Goal: Information Seeking & Learning: Learn about a topic

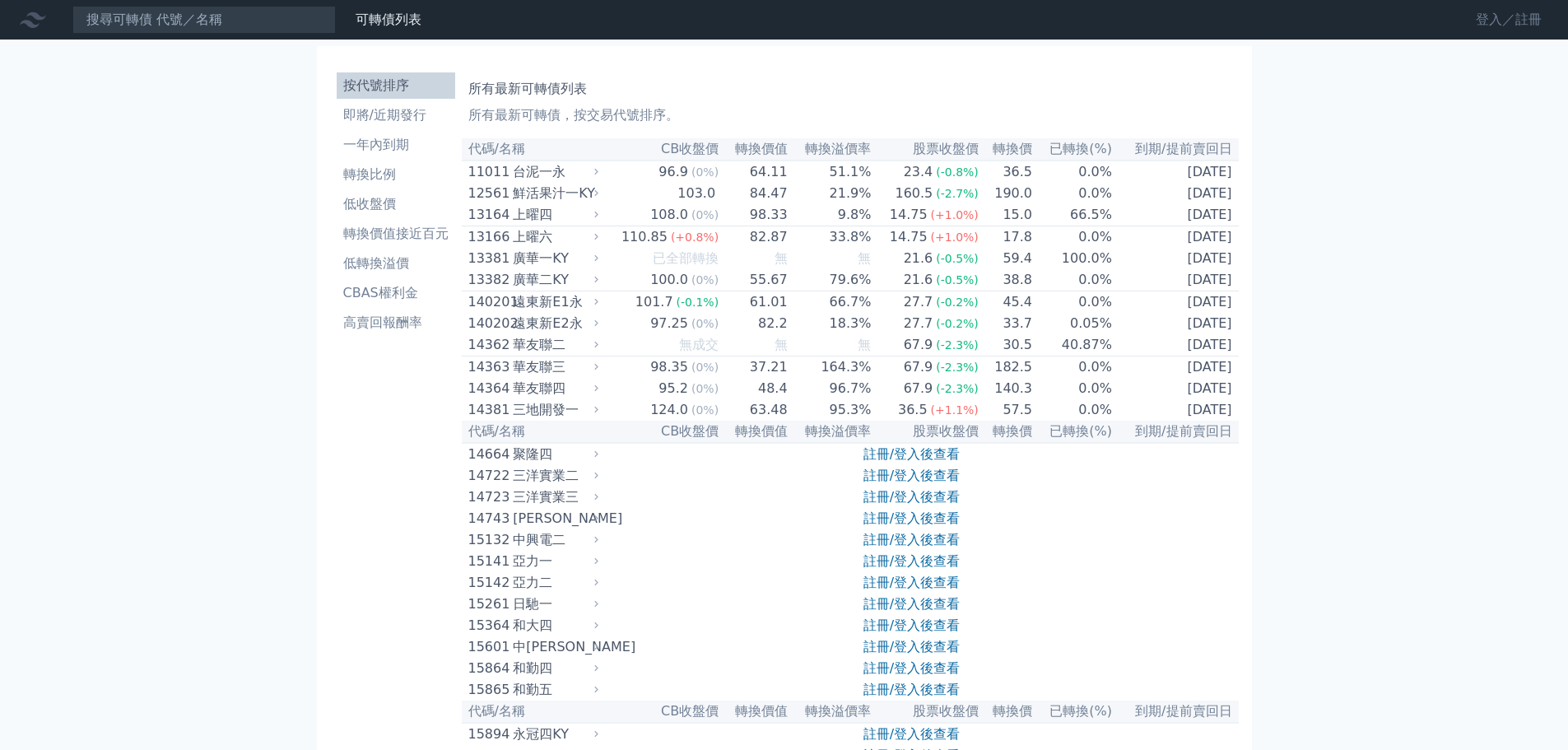
click at [1519, 17] on link "登入／註冊" at bounding box center [1509, 19] width 93 height 26
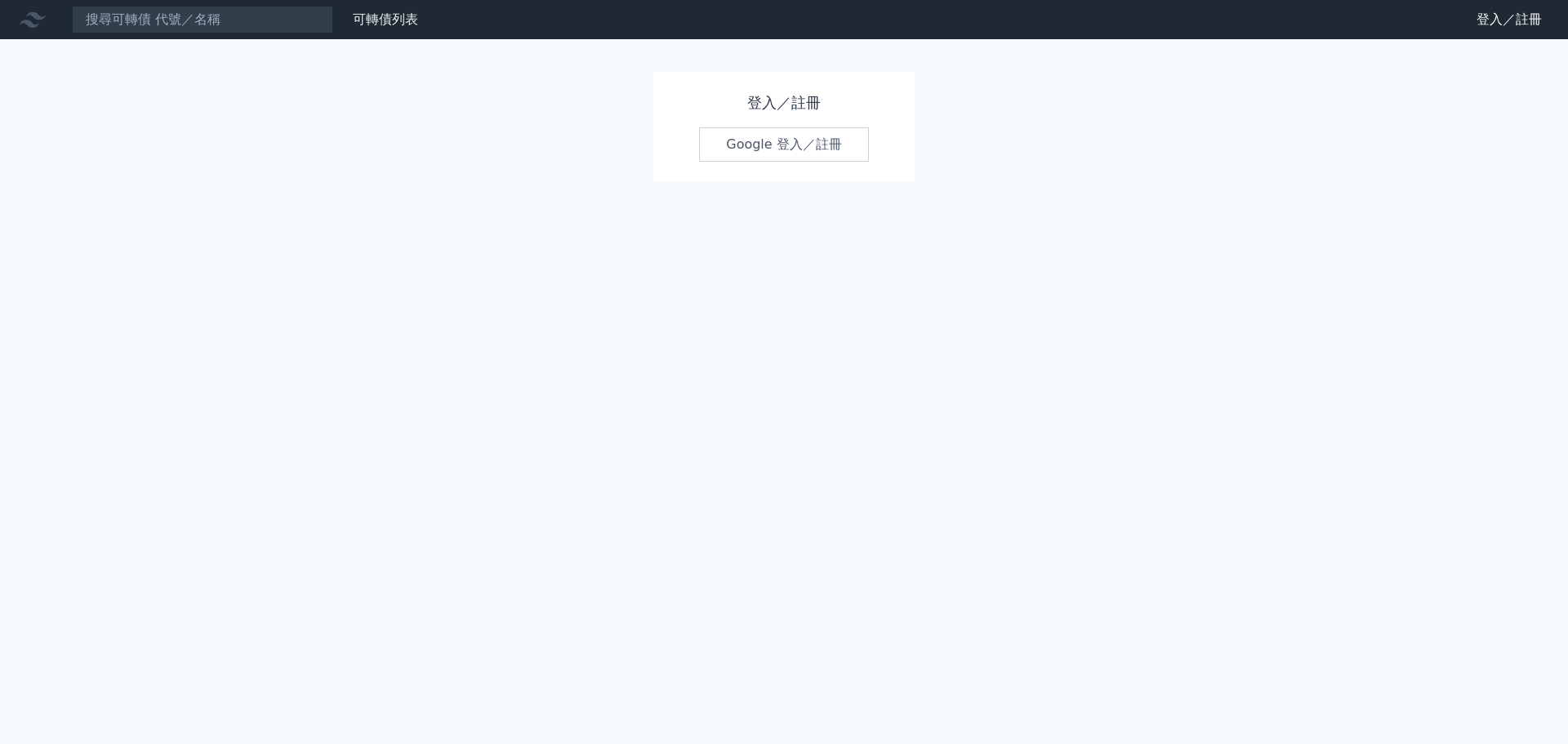
click at [788, 136] on link "Google 登入／註冊" at bounding box center [784, 144] width 170 height 34
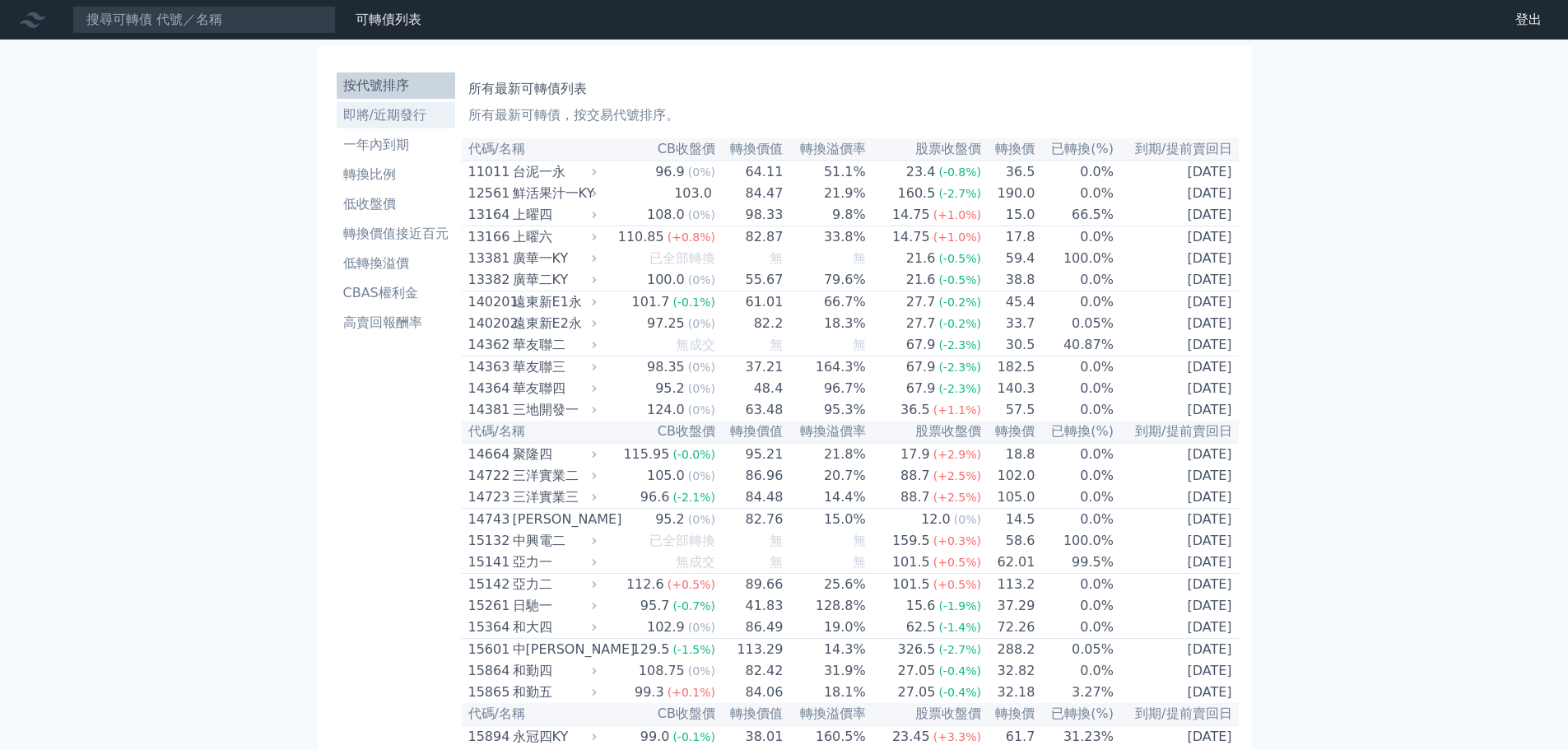
click at [397, 107] on li "即將/近期發行" at bounding box center [396, 115] width 118 height 19
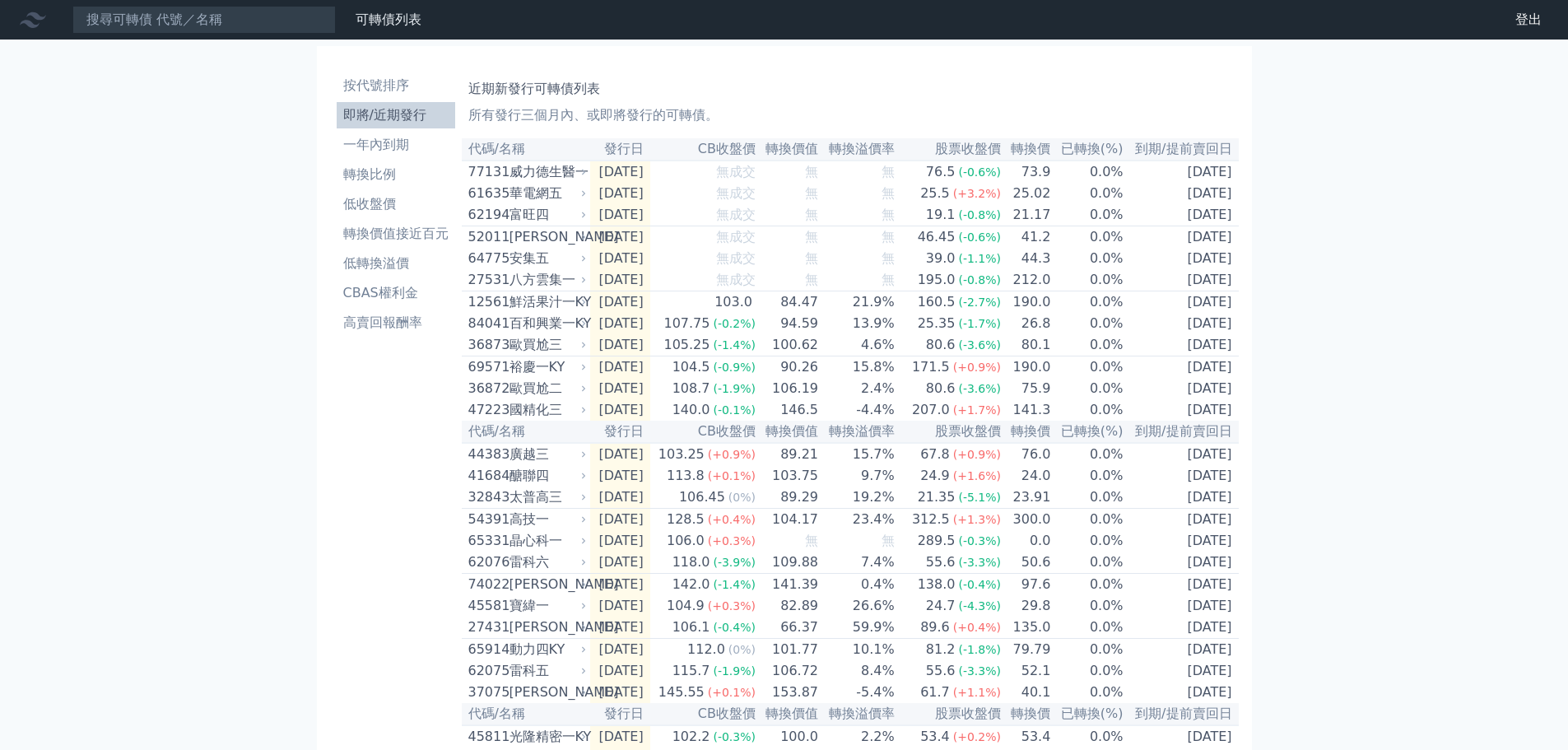
click at [1375, 63] on div "可轉債列表 財務數據 可轉債列表 財務數據 登出 登出 按代號排序 即將/近期發行 一年內到期 轉換比例 低收盤價 轉換價值接近百元 低轉換溢價" at bounding box center [784, 560] width 1568 height 1121
